Goal: Complete application form: Complete application form

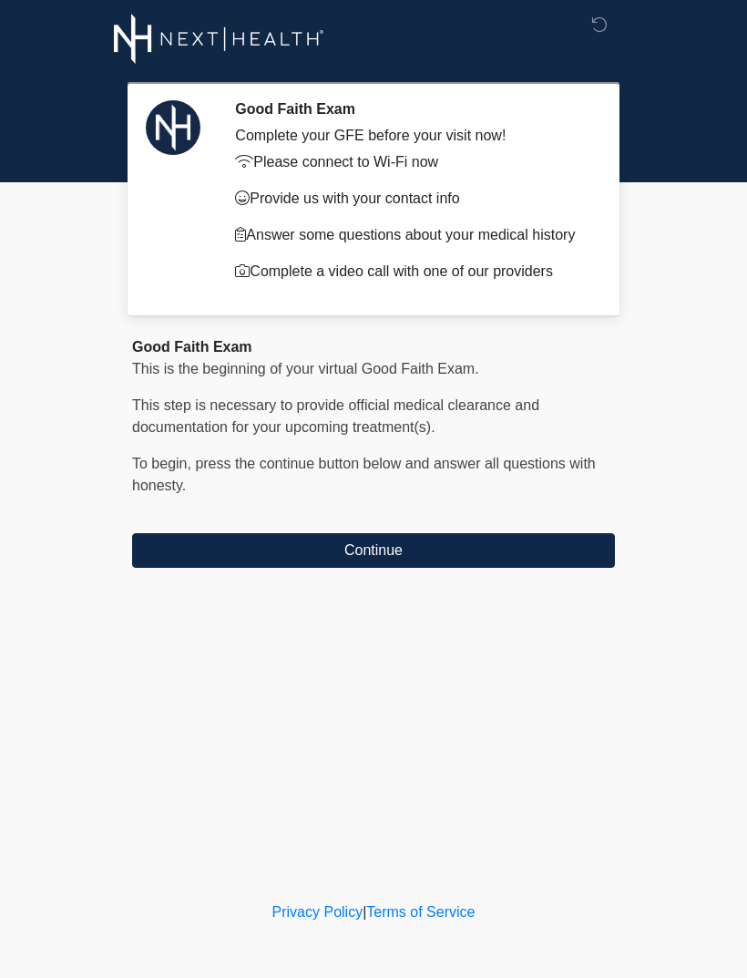
click at [219, 559] on button "Continue" at bounding box center [373, 550] width 483 height 35
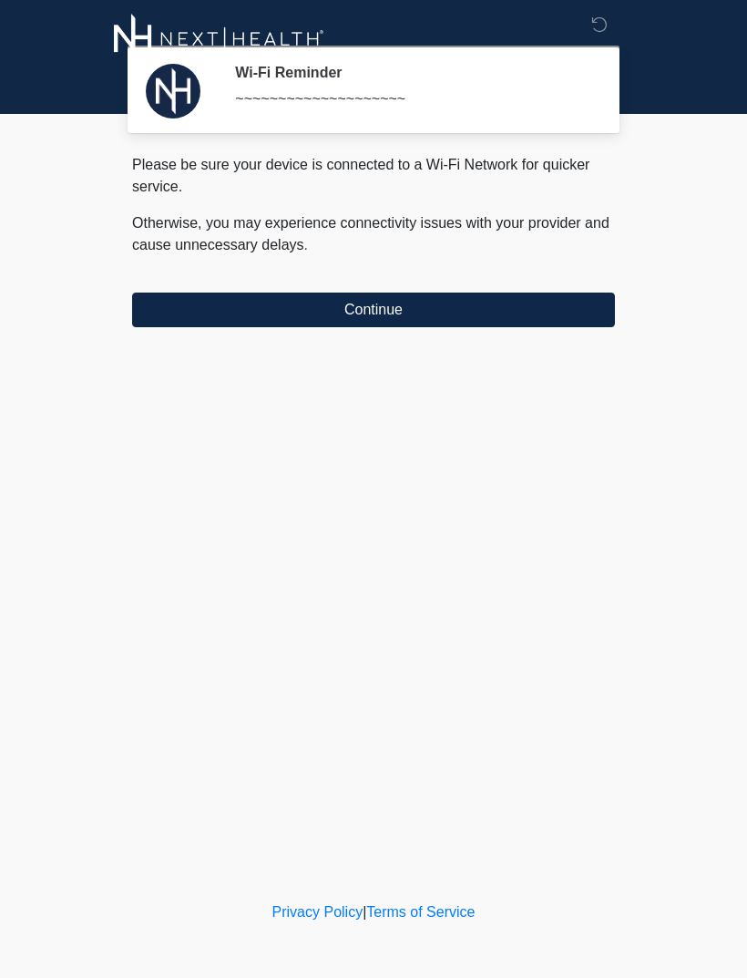
click at [188, 300] on button "Continue" at bounding box center [373, 310] width 483 height 35
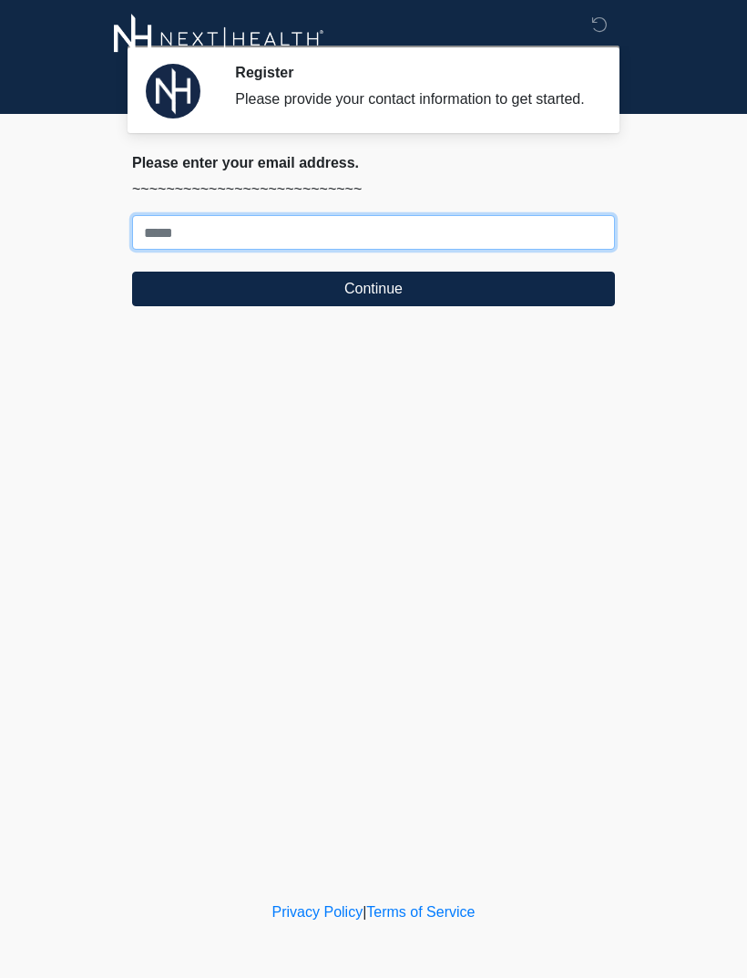
click at [163, 246] on input "Where should we email your treatment plan?" at bounding box center [373, 232] width 483 height 35
type input "*"
type input "**********"
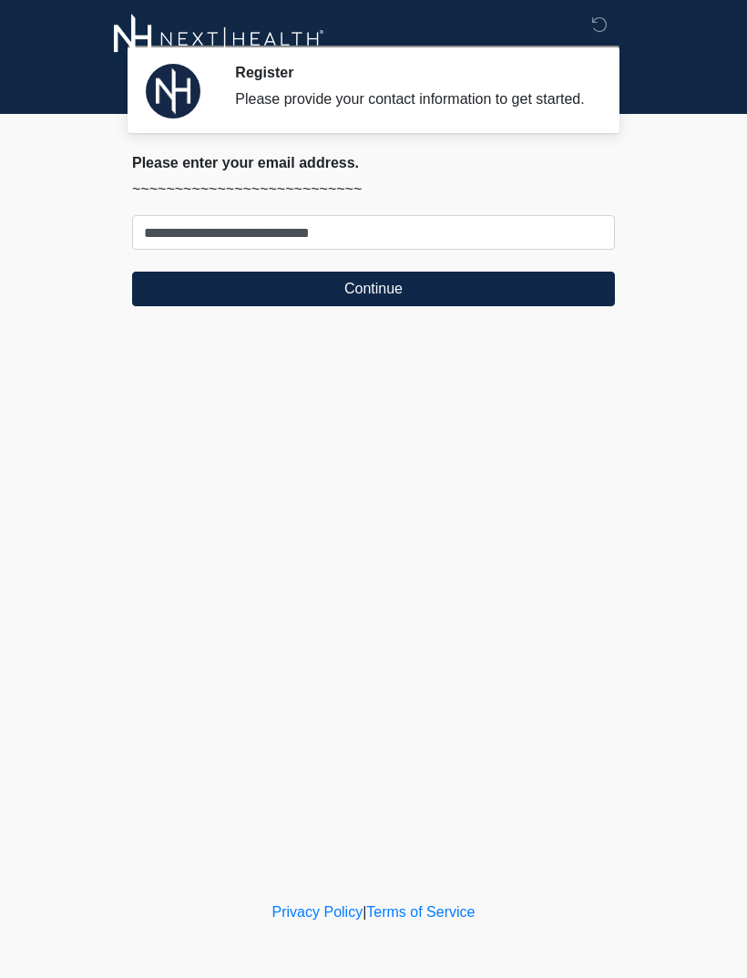
click at [316, 306] on button "Continue" at bounding box center [373, 289] width 483 height 35
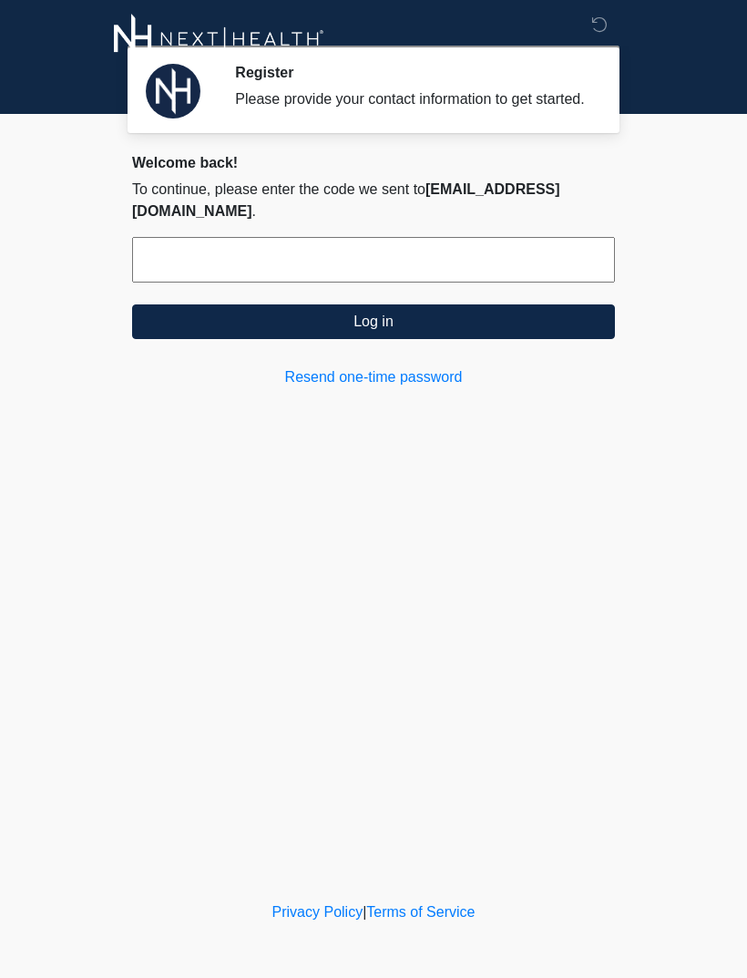
click at [246, 282] on input "text" at bounding box center [373, 260] width 483 height 46
type input "******"
click at [381, 339] on button "Log in" at bounding box center [373, 321] width 483 height 35
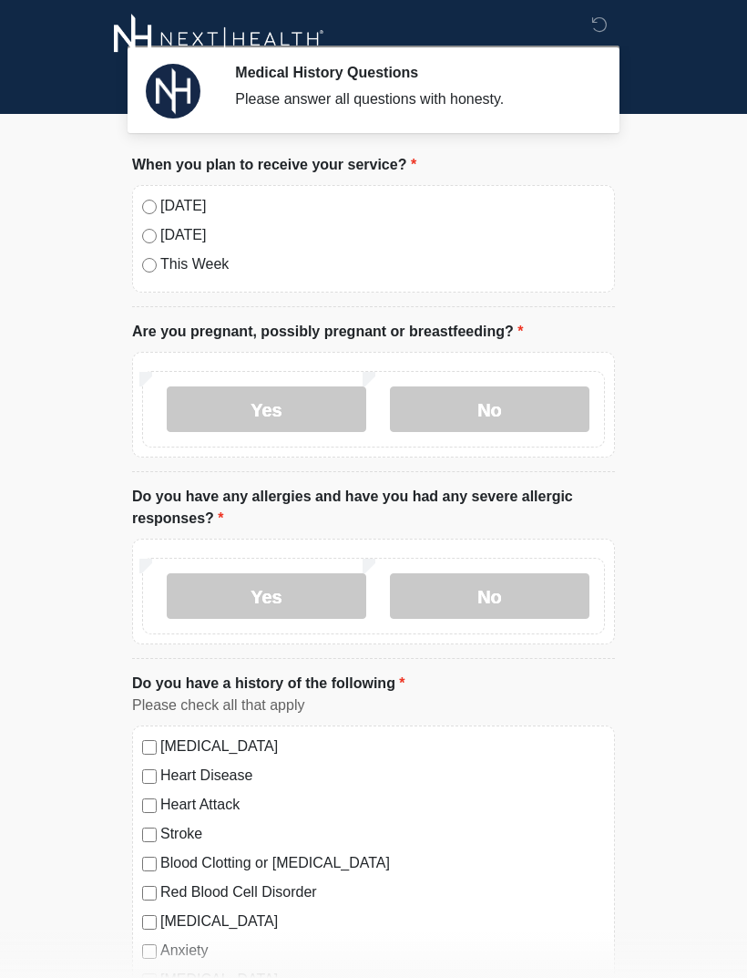
click at [483, 419] on label "No" at bounding box center [490, 409] width 200 height 46
click at [266, 595] on label "Yes" at bounding box center [267, 596] width 200 height 46
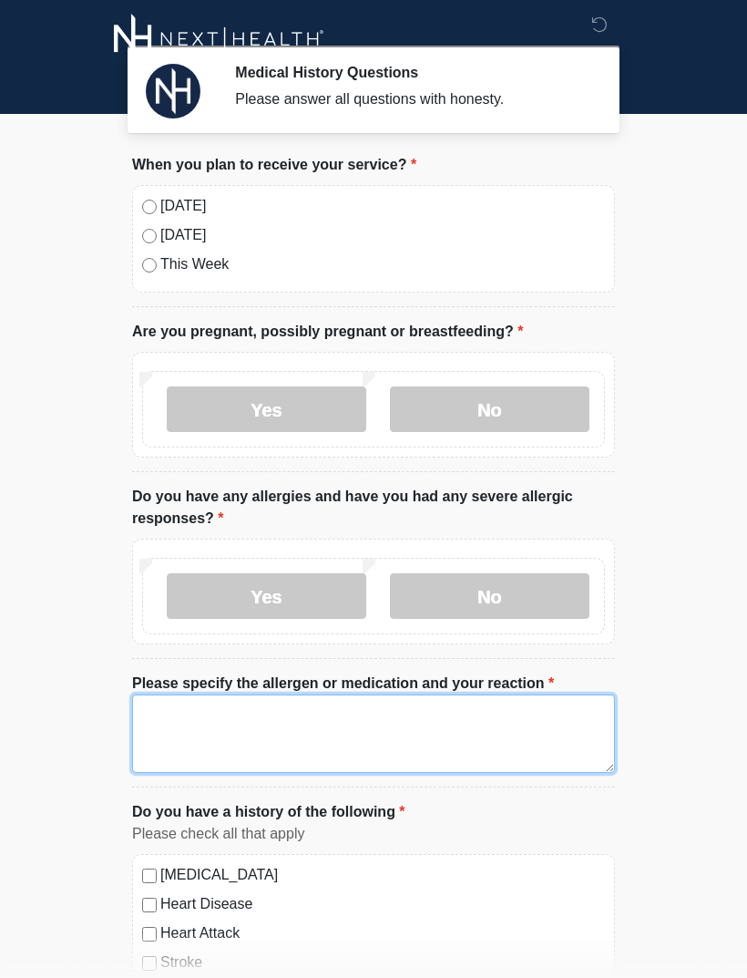
click at [374, 727] on textarea "Please specify the allergen or medication and your reaction" at bounding box center [373, 734] width 483 height 78
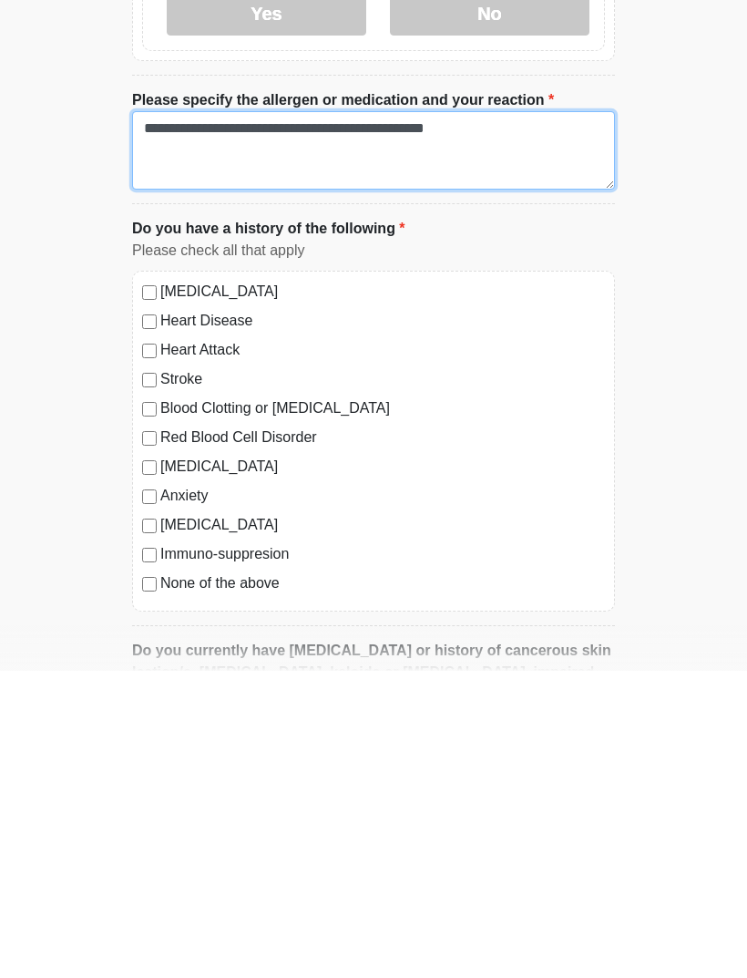
scroll to position [386, 0]
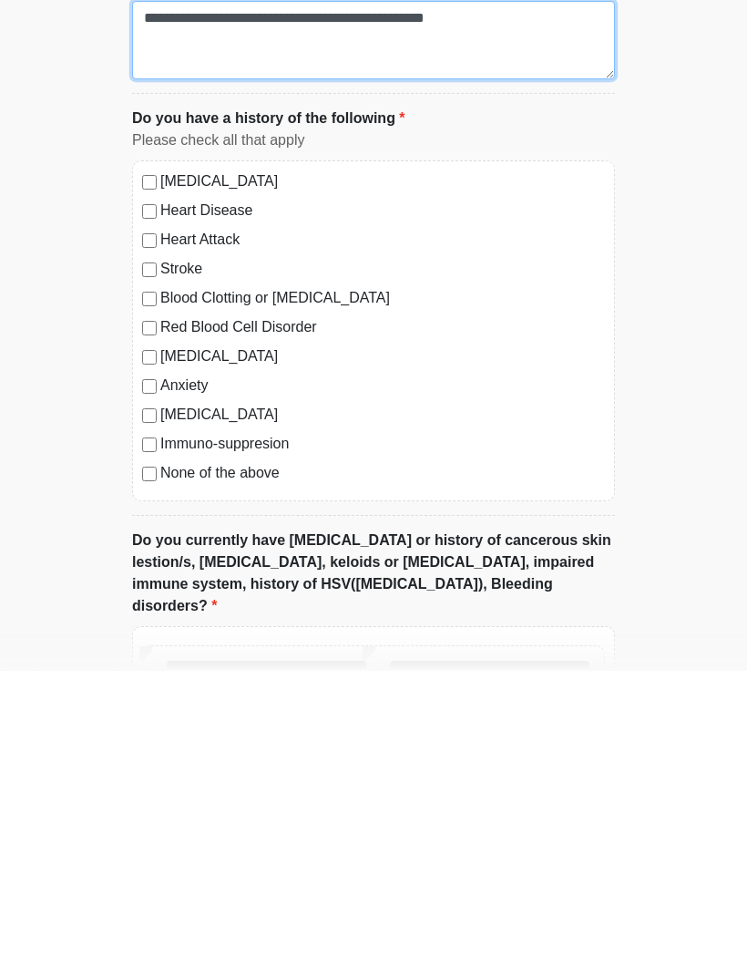
type textarea "**********"
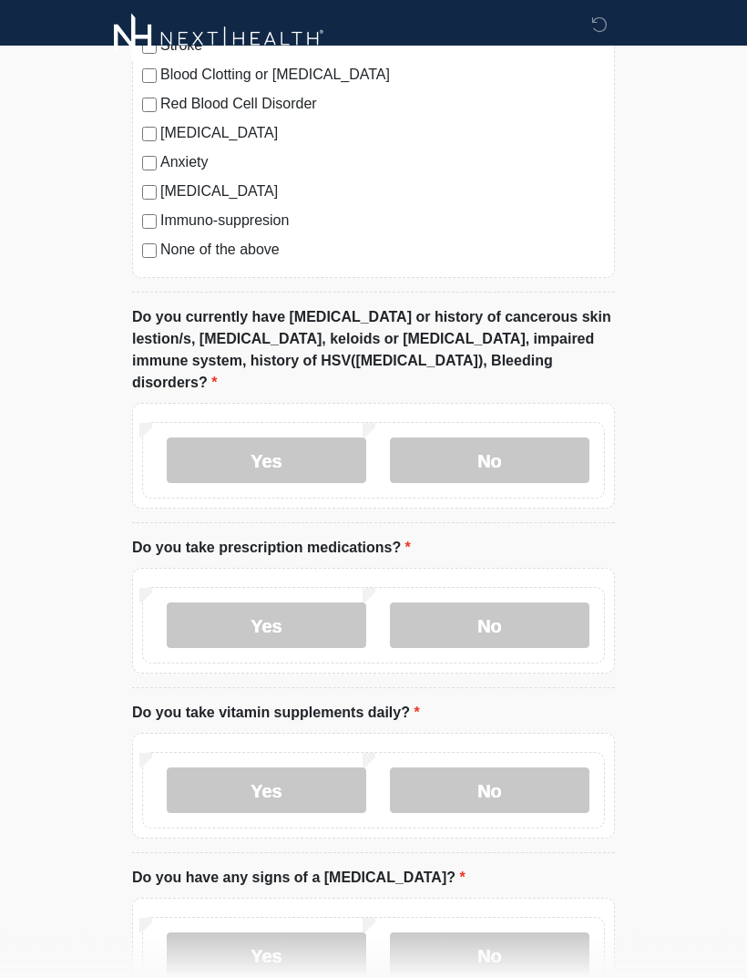
scroll to position [954, 0]
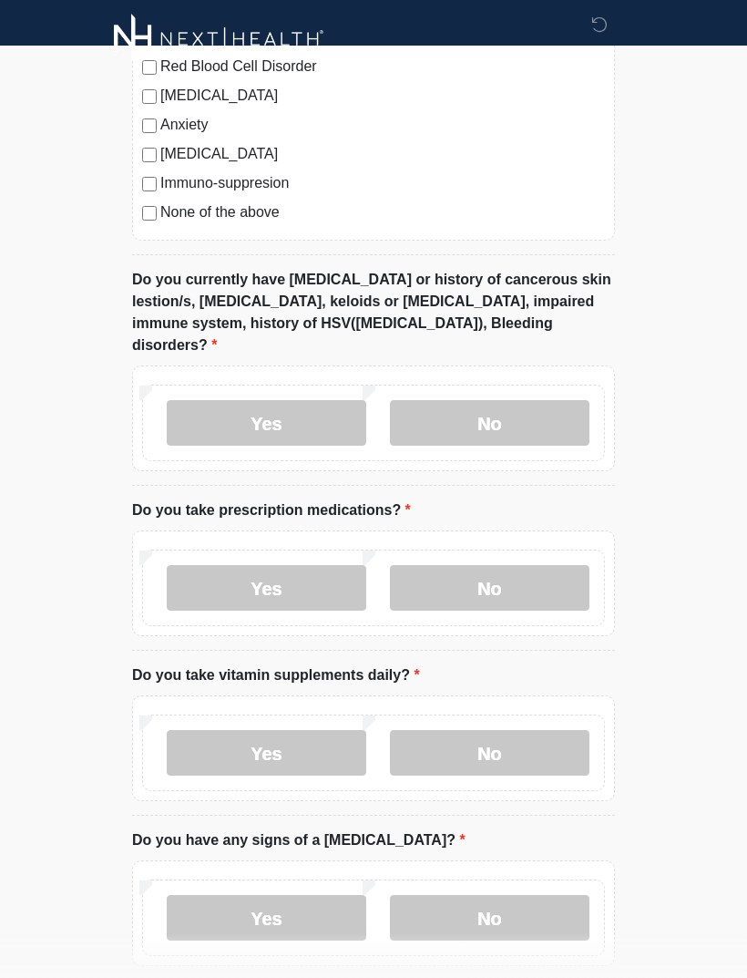
click at [497, 401] on label "No" at bounding box center [490, 423] width 200 height 46
click at [278, 567] on label "Yes" at bounding box center [267, 588] width 200 height 46
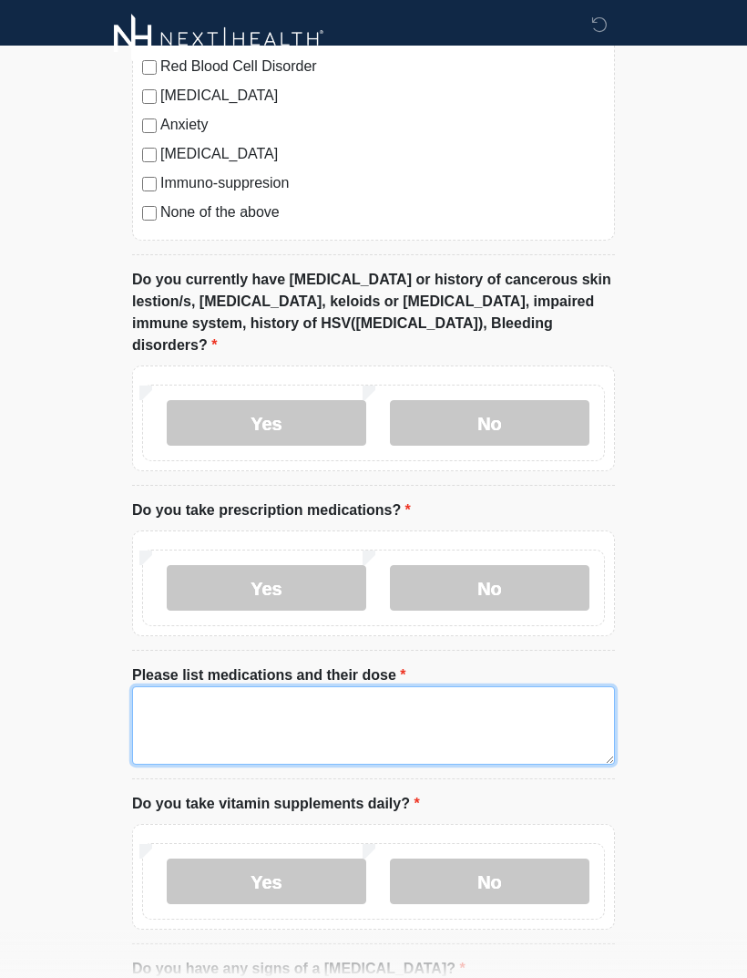
click at [301, 692] on textarea "Please list medications and their dose" at bounding box center [373, 725] width 483 height 78
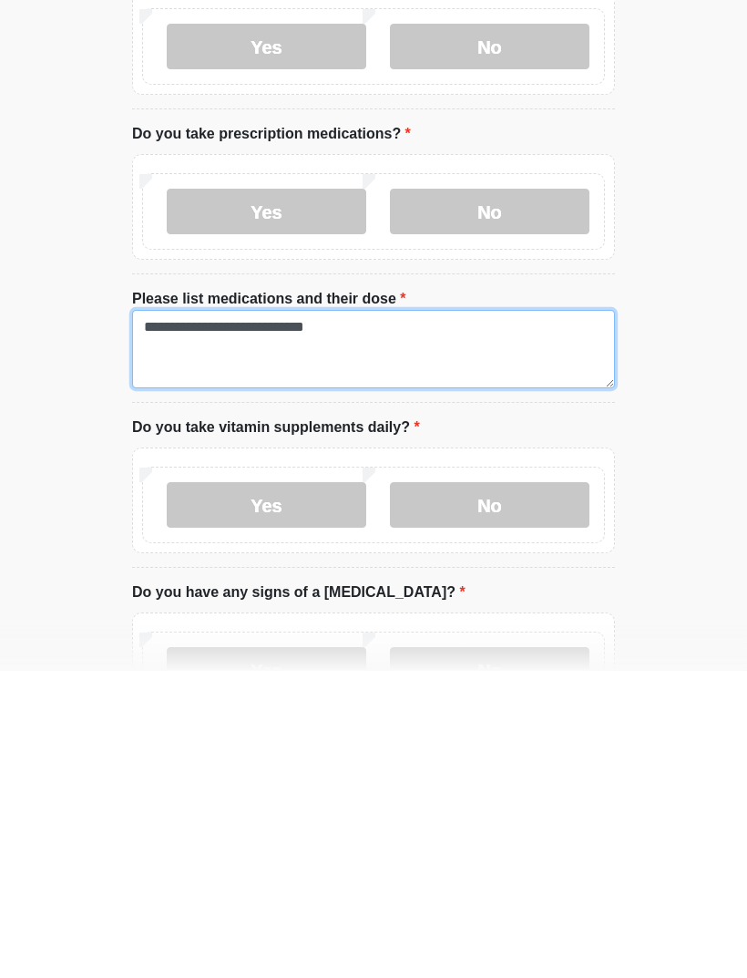
scroll to position [1025, 0]
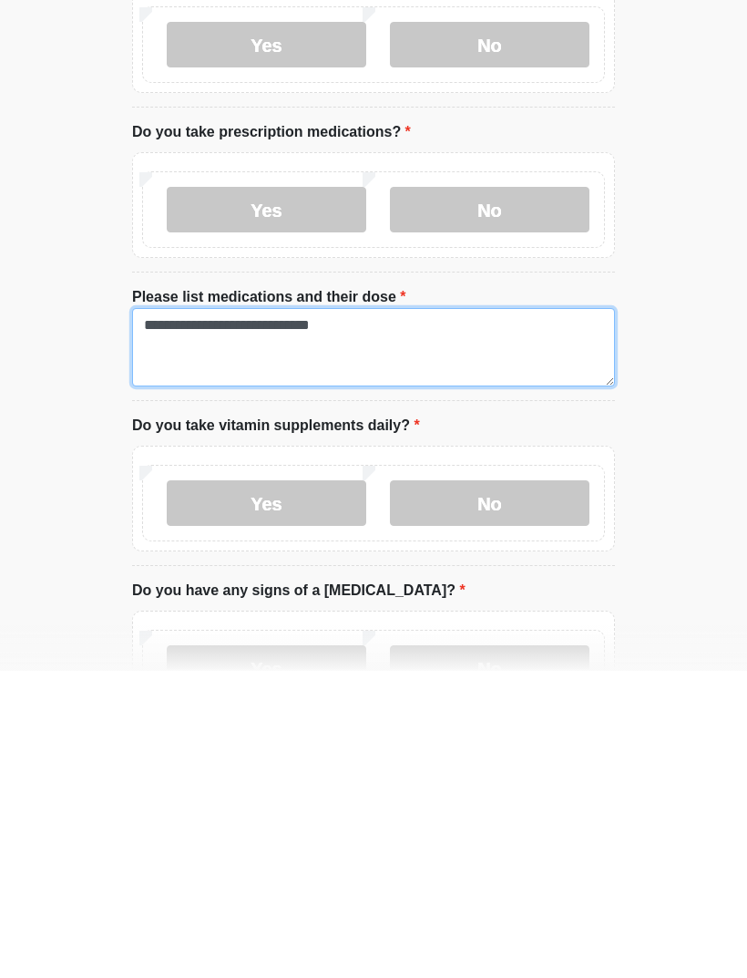
type textarea "**********"
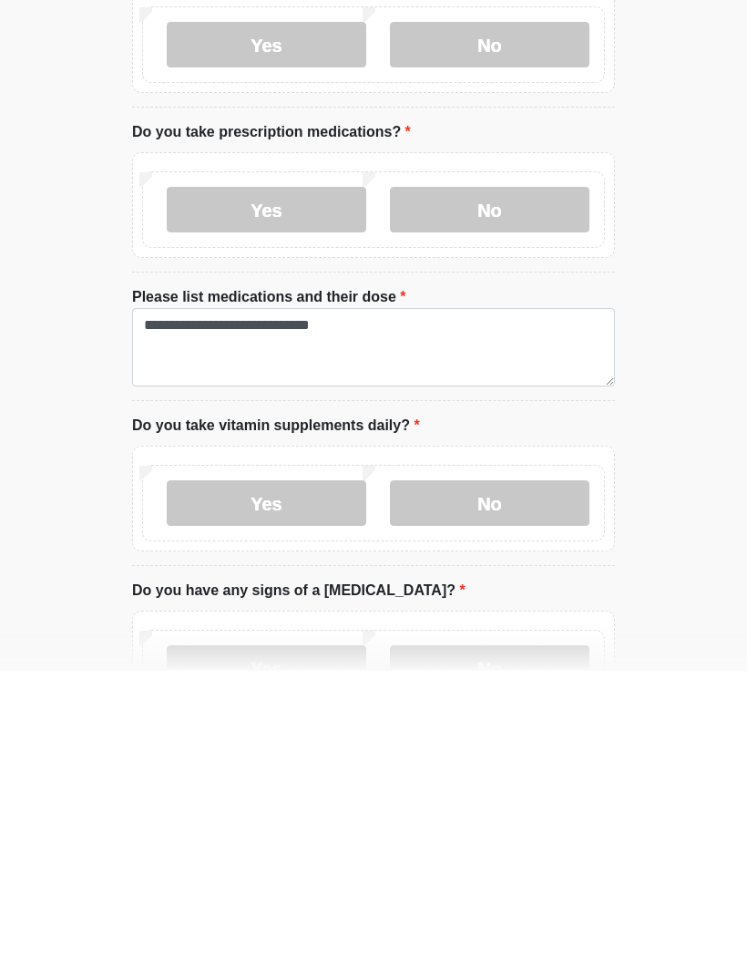
click at [294, 788] on label "Yes" at bounding box center [267, 811] width 200 height 46
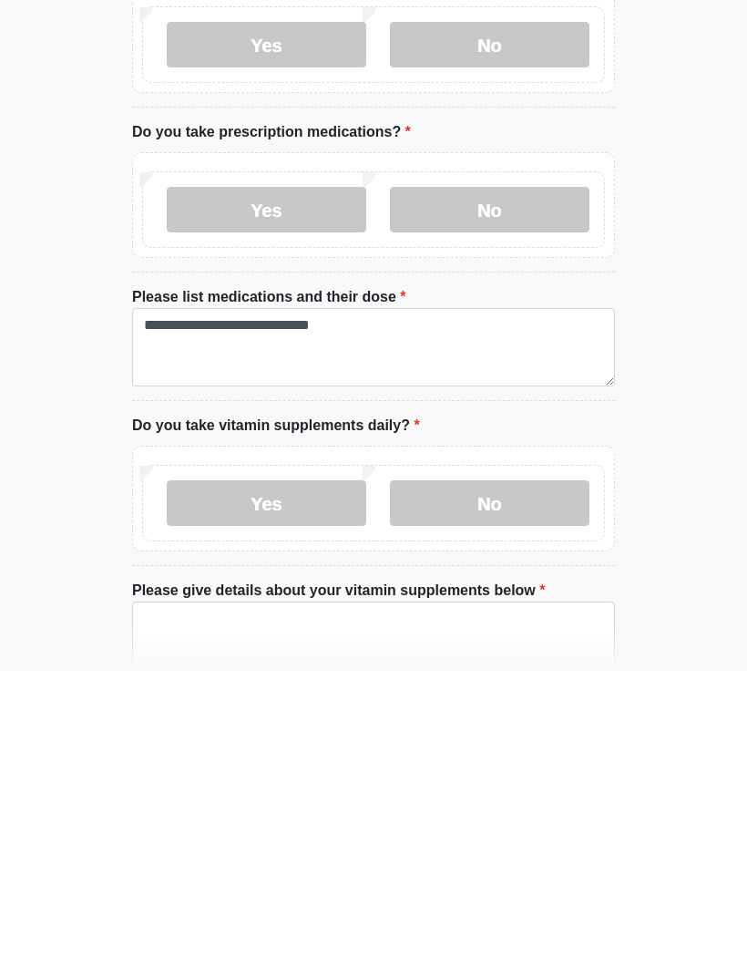
scroll to position [1333, 0]
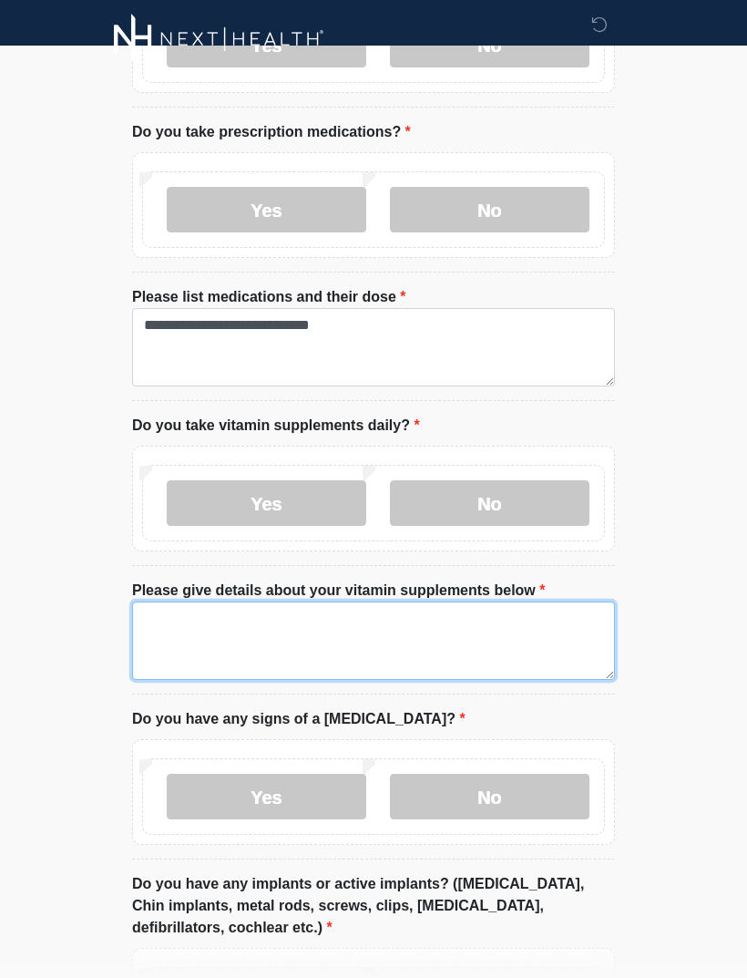
click at [368, 617] on textarea "Please give details about your vitamin supplements below" at bounding box center [373, 641] width 483 height 78
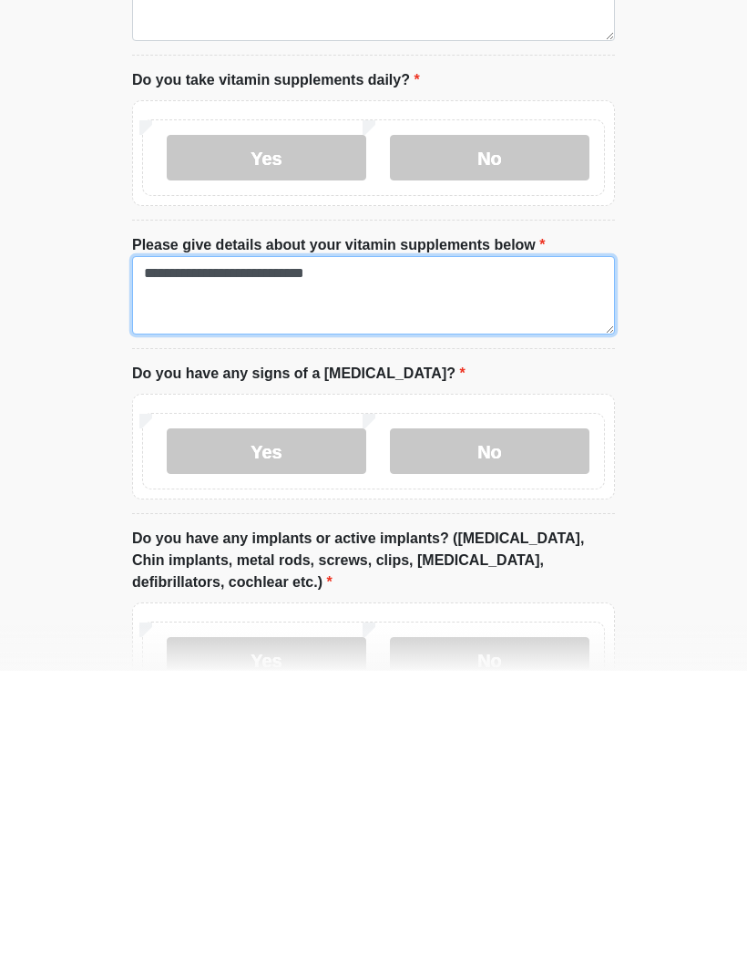
scroll to position [1382, 0]
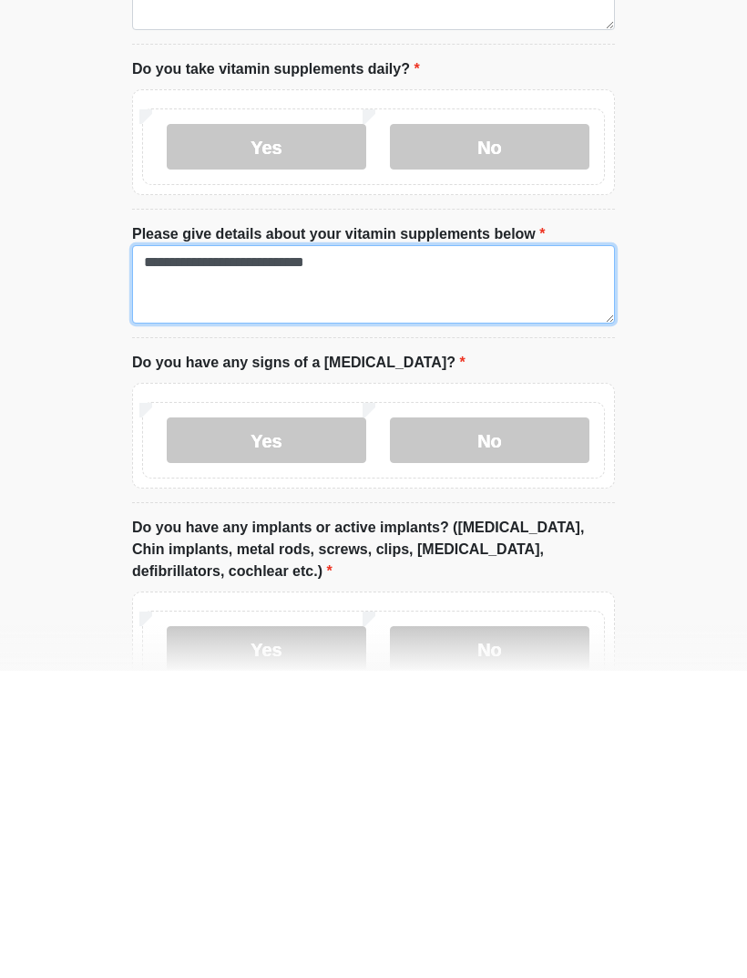
type textarea "**********"
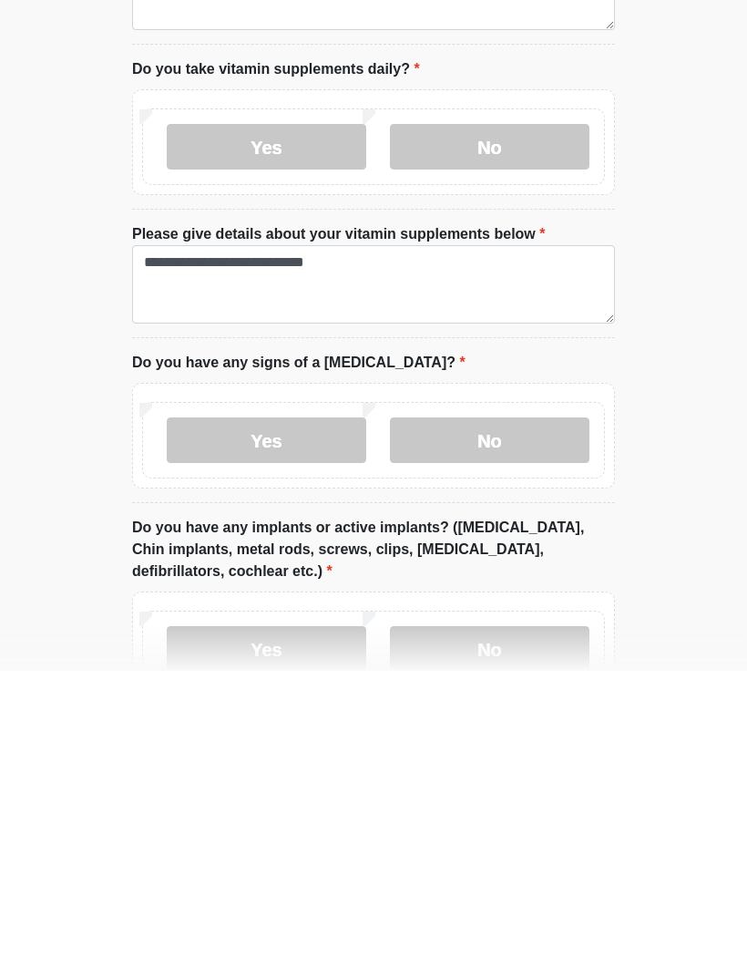
click at [481, 725] on label "No" at bounding box center [490, 748] width 200 height 46
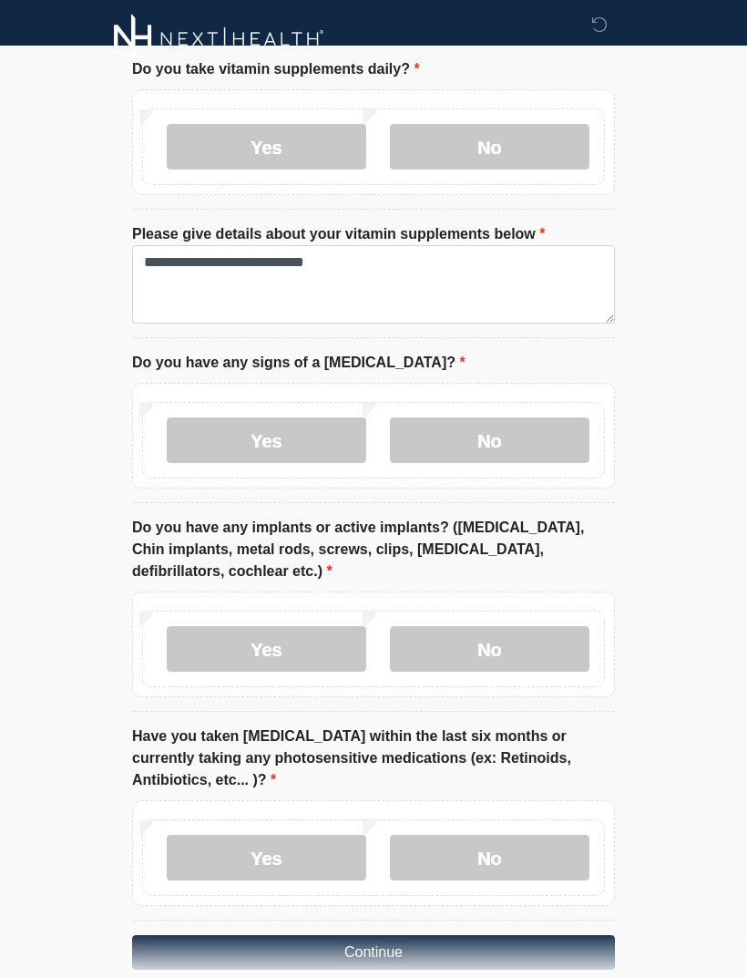
scroll to position [1694, 0]
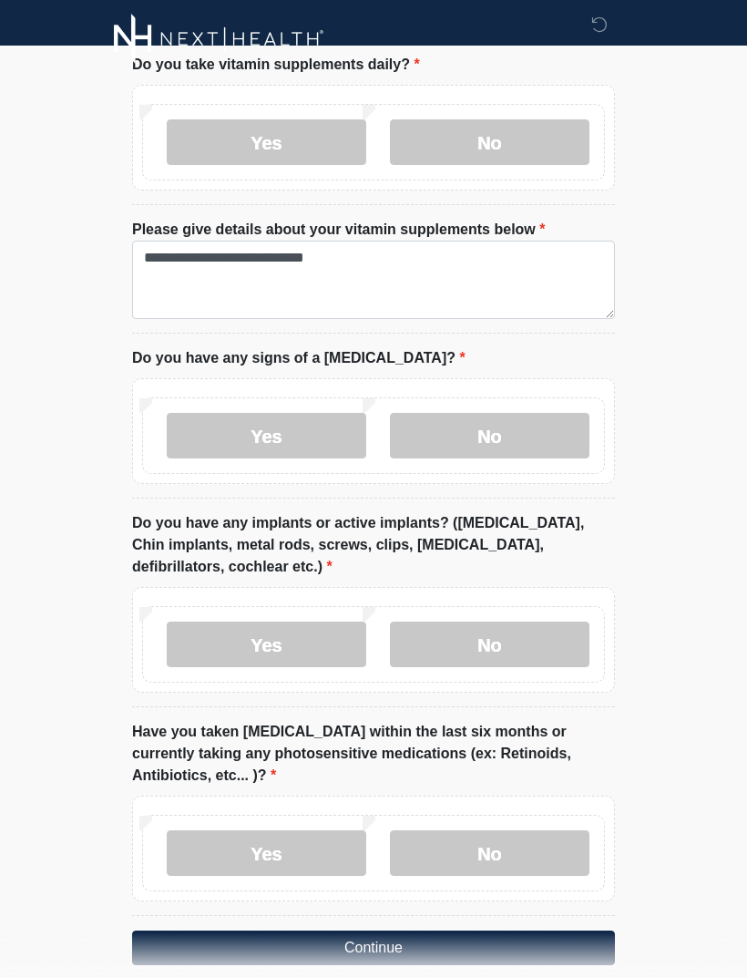
click at [506, 622] on label "No" at bounding box center [490, 645] width 200 height 46
click at [530, 830] on label "No" at bounding box center [490, 853] width 200 height 46
click at [443, 931] on button "Continue" at bounding box center [373, 948] width 483 height 35
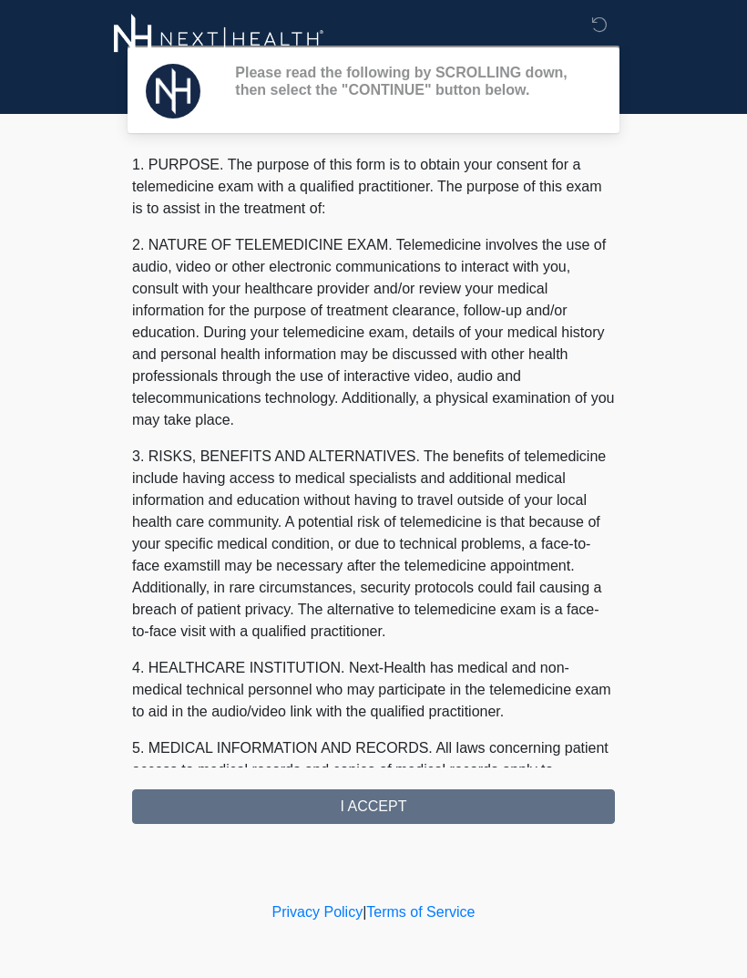
scroll to position [0, 0]
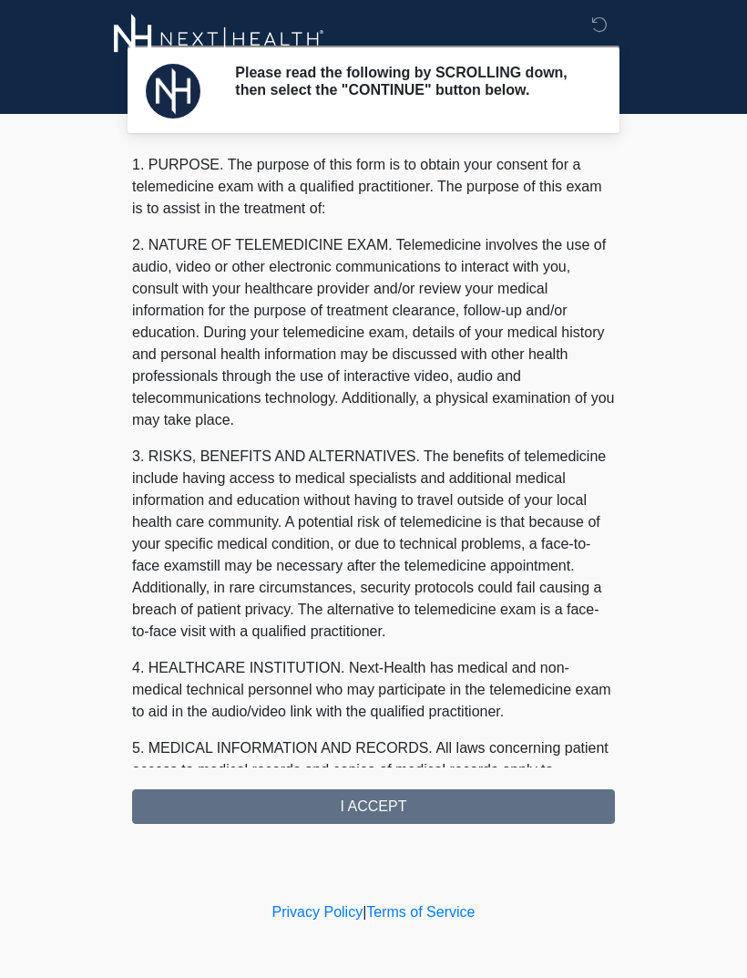
click at [492, 817] on div "1. PURPOSE. The purpose of this form is to obtain your consent for a telemedici…" at bounding box center [373, 489] width 483 height 670
click at [392, 815] on div "1. PURPOSE. The purpose of this form is to obtain your consent for a telemedici…" at bounding box center [373, 489] width 483 height 670
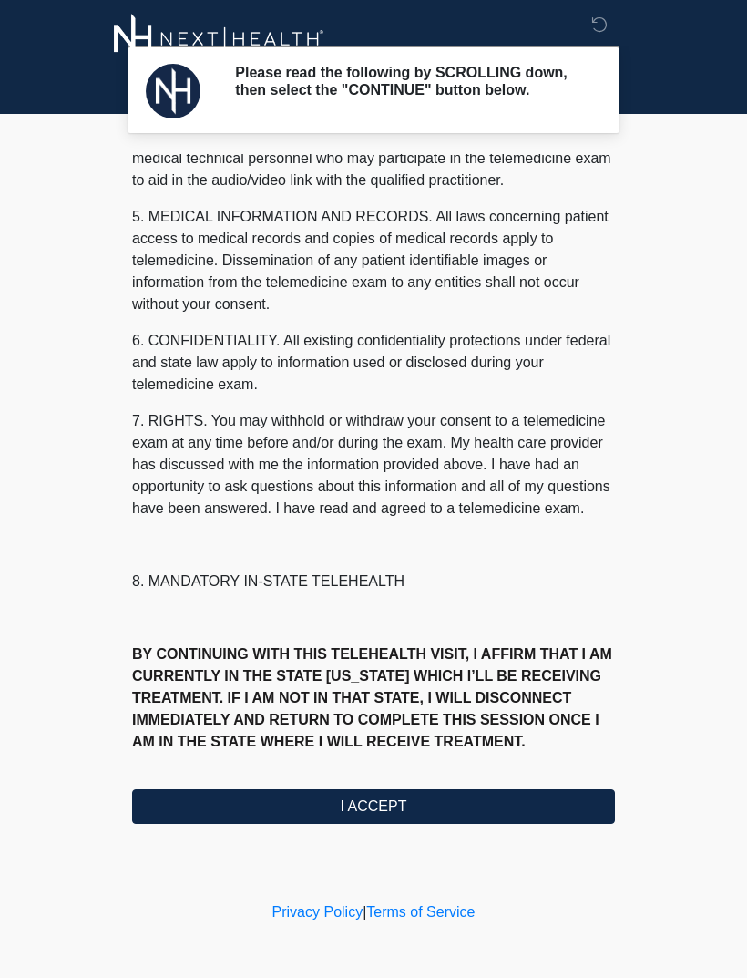
scroll to position [553, 0]
click at [365, 815] on button "I ACCEPT" at bounding box center [373, 806] width 483 height 35
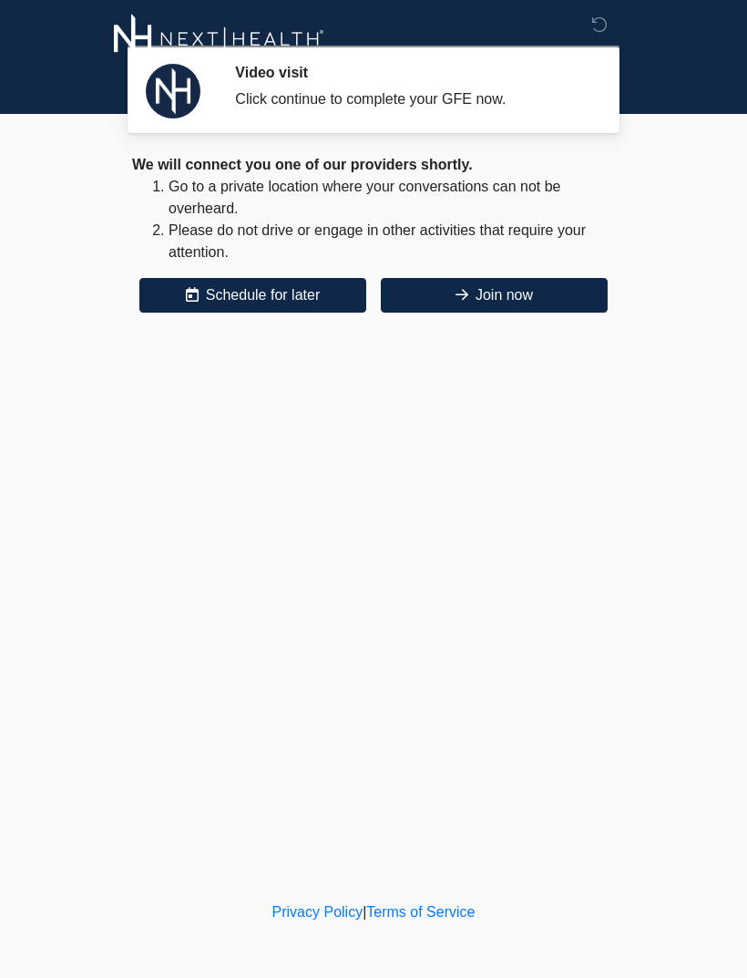
click at [522, 302] on button "Join now" at bounding box center [494, 295] width 227 height 35
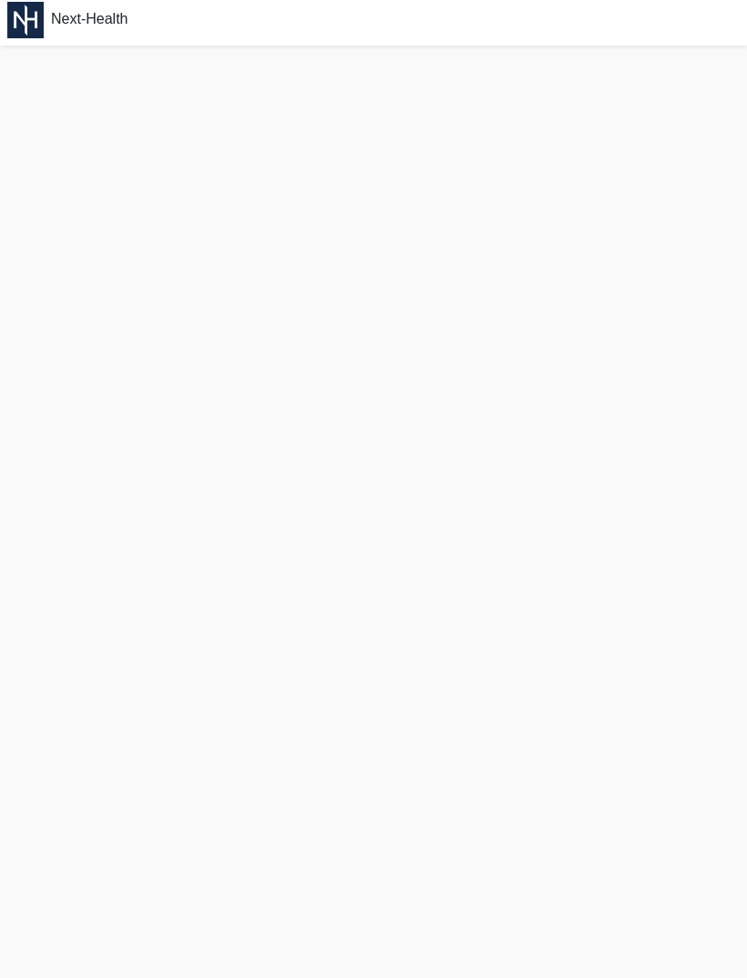
scroll to position [5, 0]
